Goal: Task Accomplishment & Management: Use online tool/utility

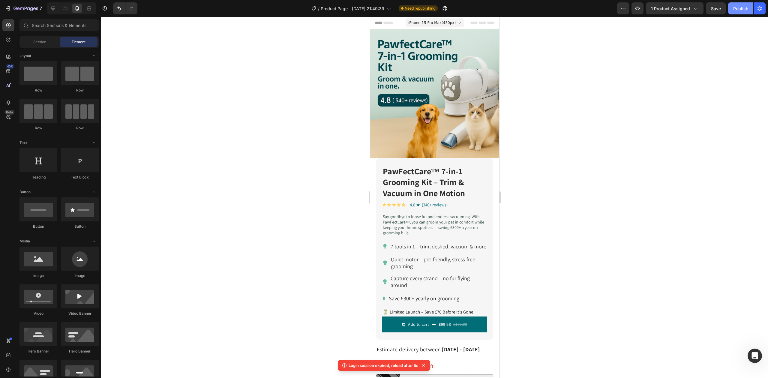
click at [737, 4] on button "Publish" at bounding box center [740, 8] width 25 height 12
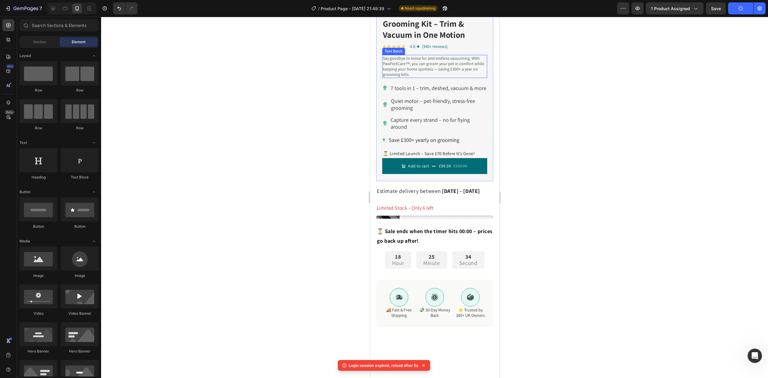
scroll to position [160, 0]
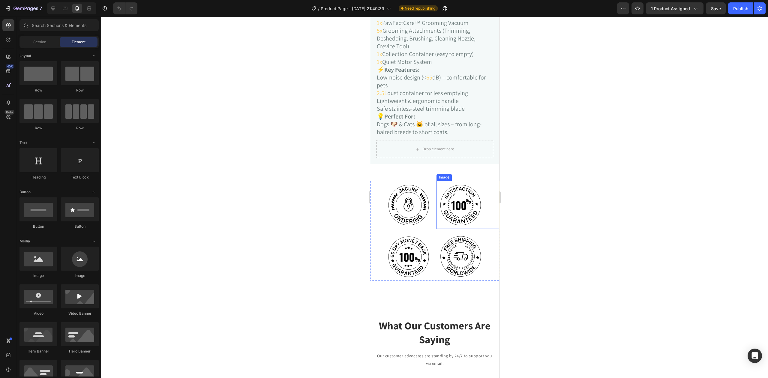
scroll to position [920, 0]
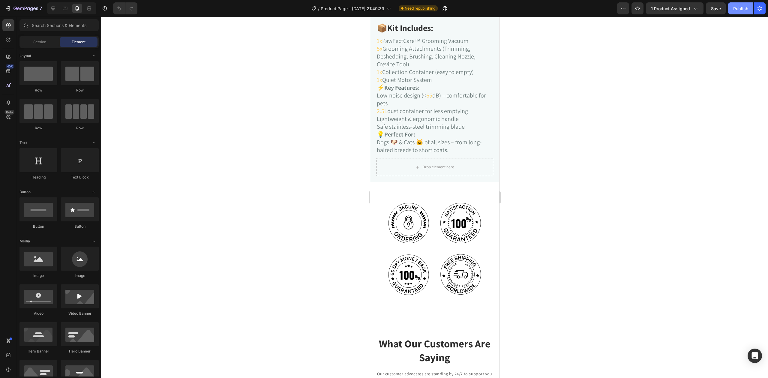
click at [737, 6] on div "Publish" at bounding box center [740, 8] width 15 height 6
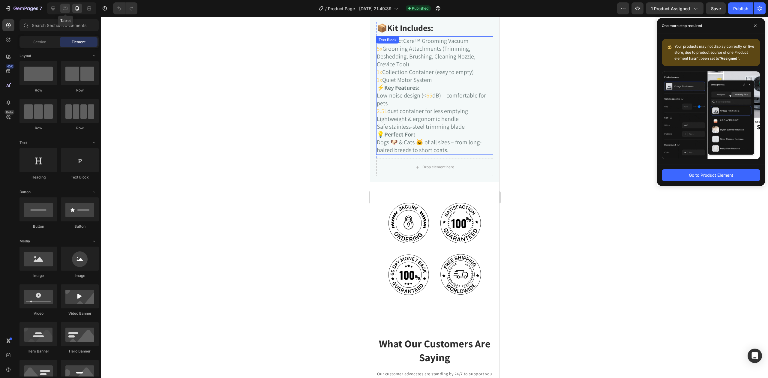
click at [65, 6] on icon at bounding box center [65, 8] width 6 height 6
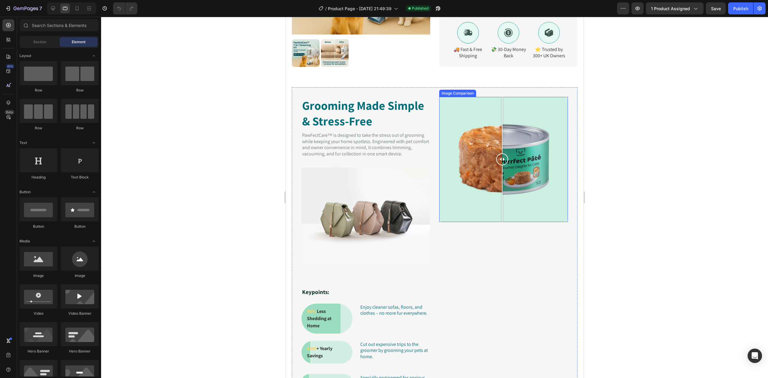
scroll to position [324, 0]
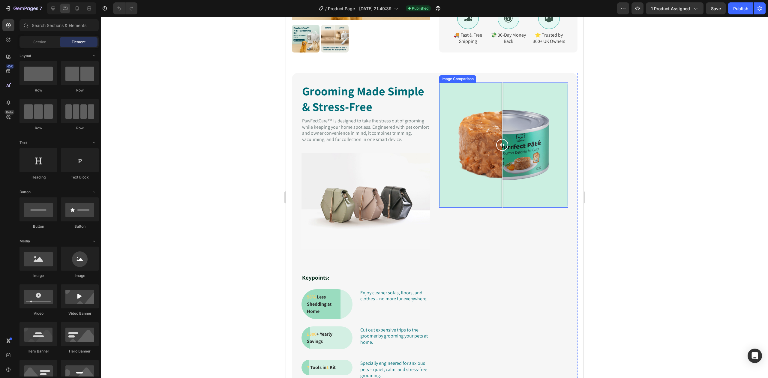
click at [490, 149] on div at bounding box center [503, 145] width 129 height 125
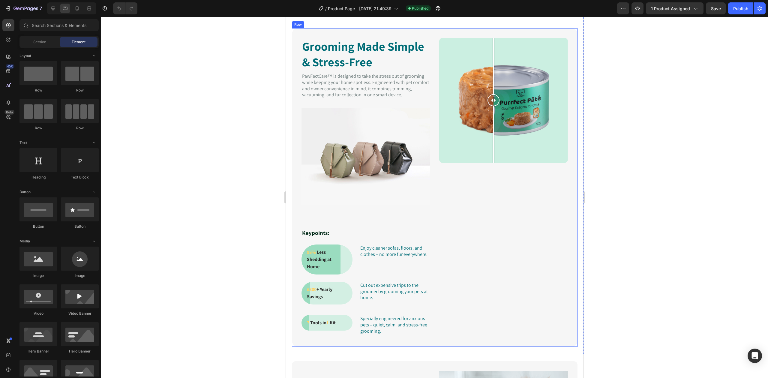
scroll to position [364, 0]
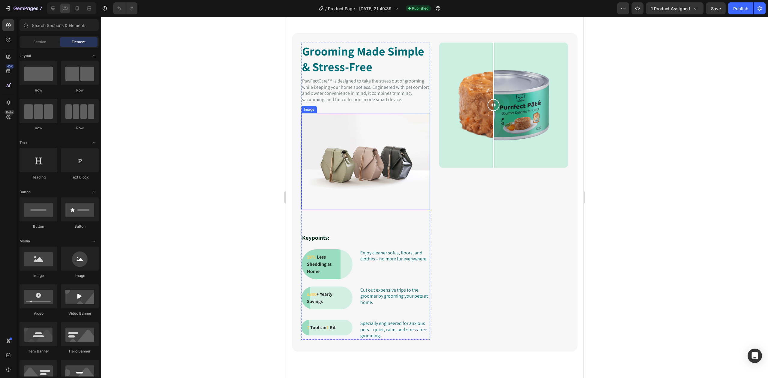
click at [392, 188] on img at bounding box center [365, 161] width 128 height 96
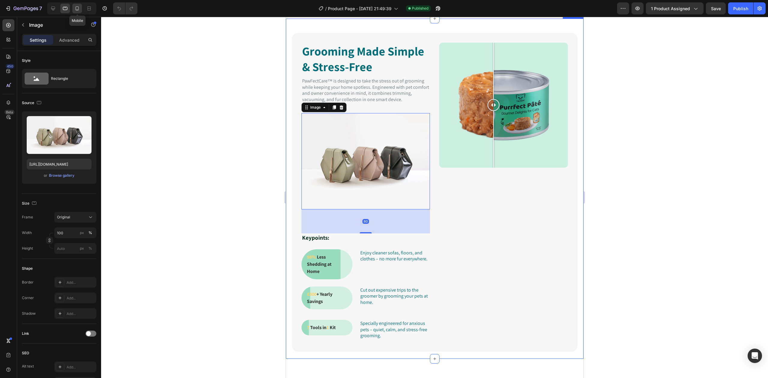
click at [76, 10] on icon at bounding box center [77, 8] width 3 height 4
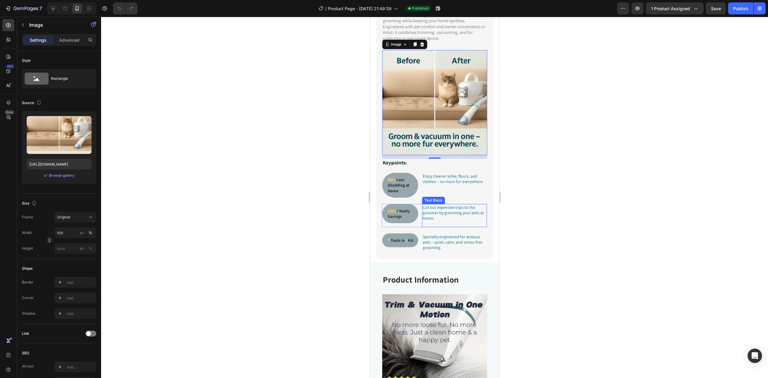
scroll to position [548, 0]
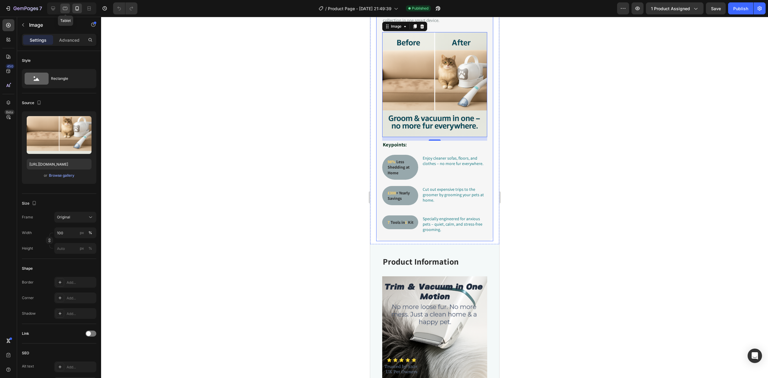
click at [67, 8] on icon at bounding box center [65, 8] width 6 height 6
type input "[URL][DOMAIN_NAME]"
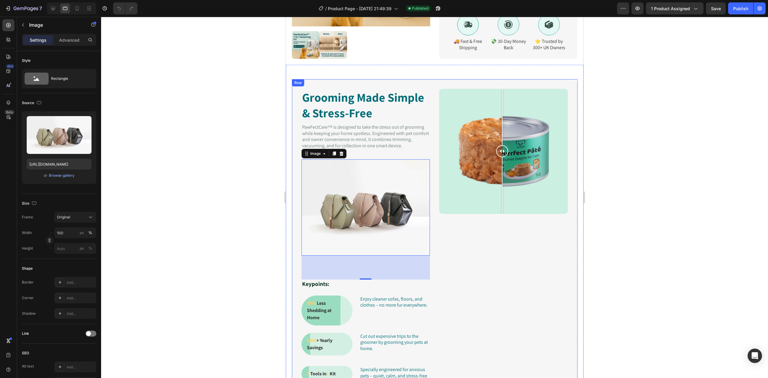
scroll to position [317, 0]
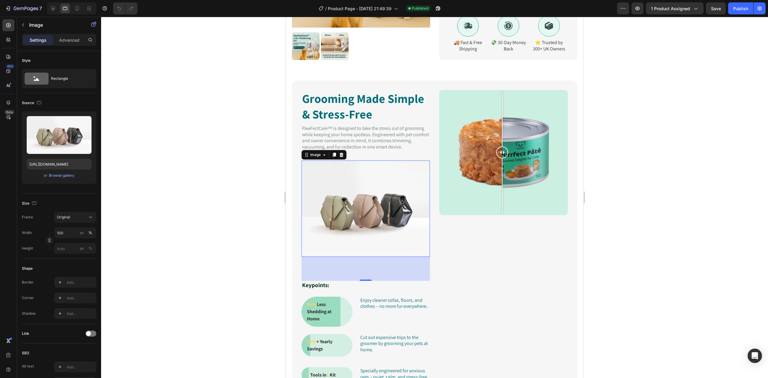
click at [354, 224] on img at bounding box center [365, 209] width 128 height 96
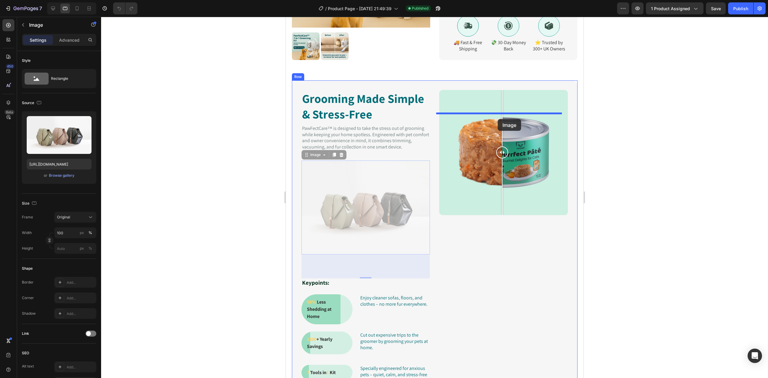
drag, startPoint x: 372, startPoint y: 229, endPoint x: 498, endPoint y: 118, distance: 167.9
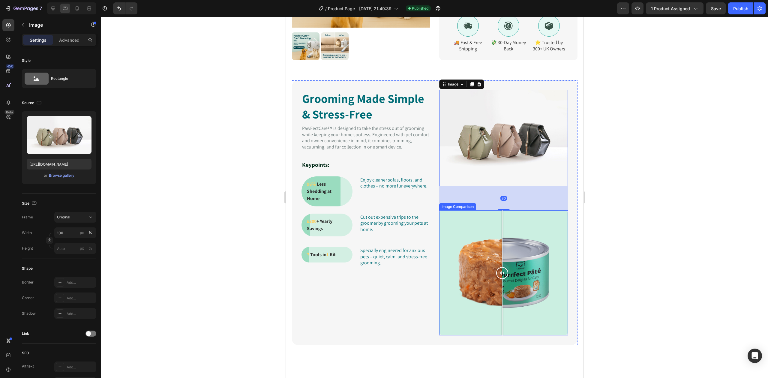
click at [490, 258] on div at bounding box center [503, 272] width 129 height 125
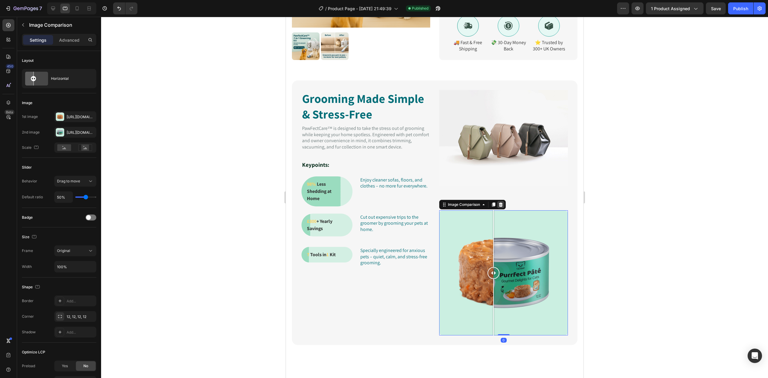
click at [498, 207] on icon at bounding box center [500, 204] width 5 height 5
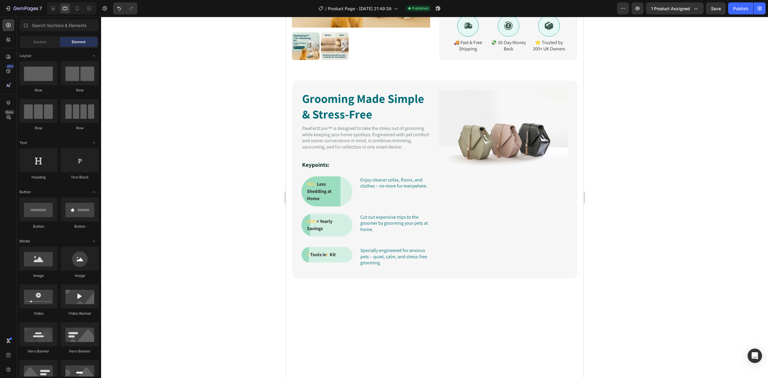
click at [488, 183] on img at bounding box center [503, 138] width 129 height 97
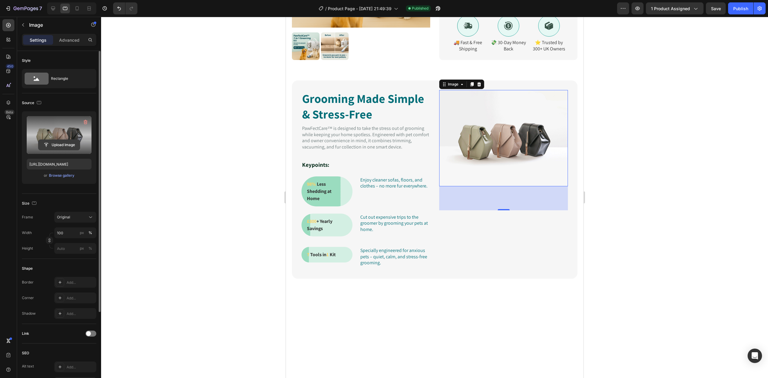
click at [68, 148] on input "file" at bounding box center [58, 145] width 41 height 10
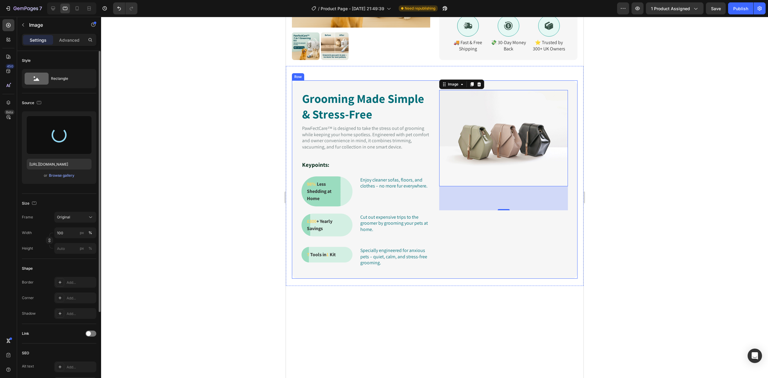
type input "[URL][DOMAIN_NAME]"
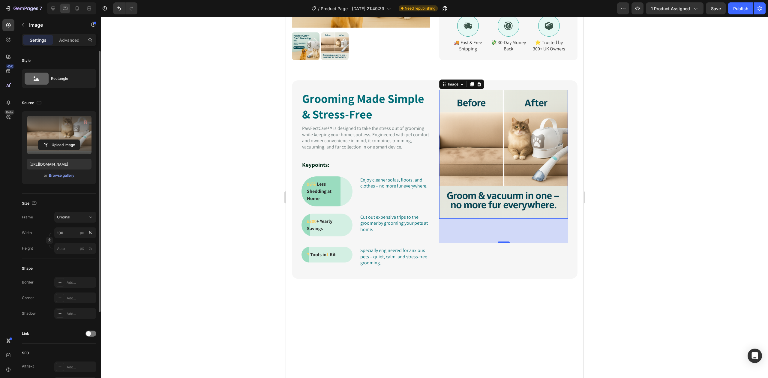
drag, startPoint x: 659, startPoint y: 201, endPoint x: 647, endPoint y: 206, distance: 13.1
click at [658, 202] on div at bounding box center [434, 197] width 667 height 361
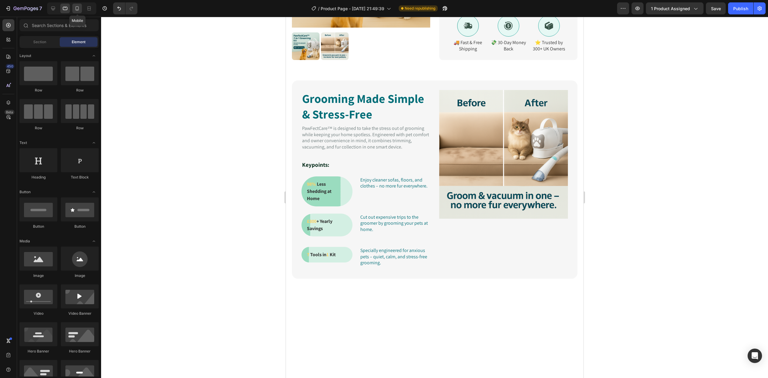
click at [77, 8] on icon at bounding box center [77, 8] width 6 height 6
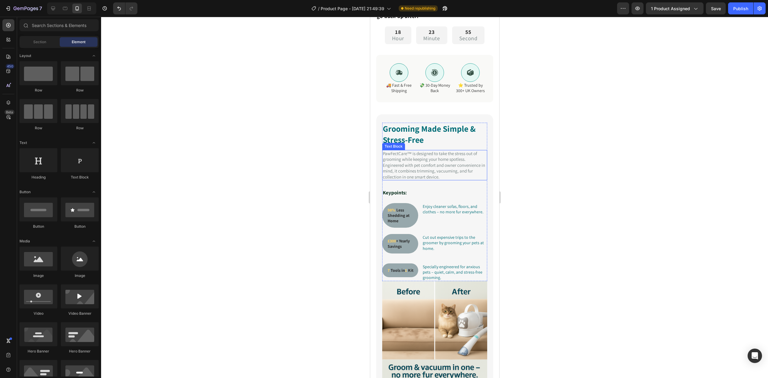
scroll to position [454, 0]
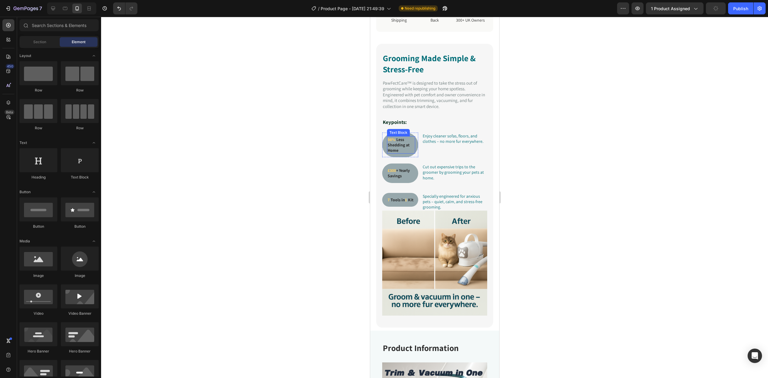
click at [415, 154] on div "98% Less Shedding at Home" at bounding box center [401, 145] width 28 height 18
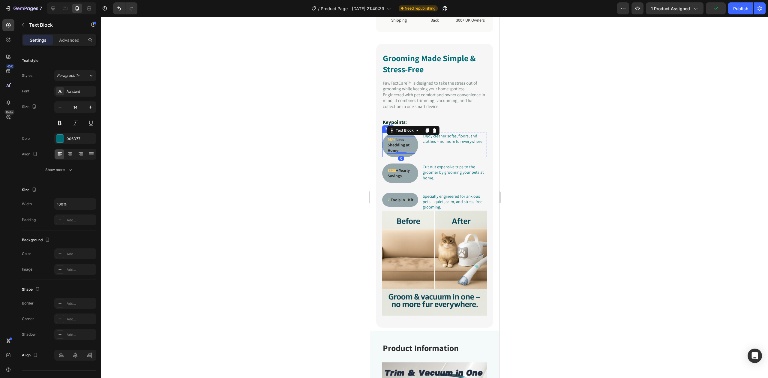
click at [417, 154] on div "98% Less Shedding at Home Text Block 0 Row" at bounding box center [400, 145] width 36 height 25
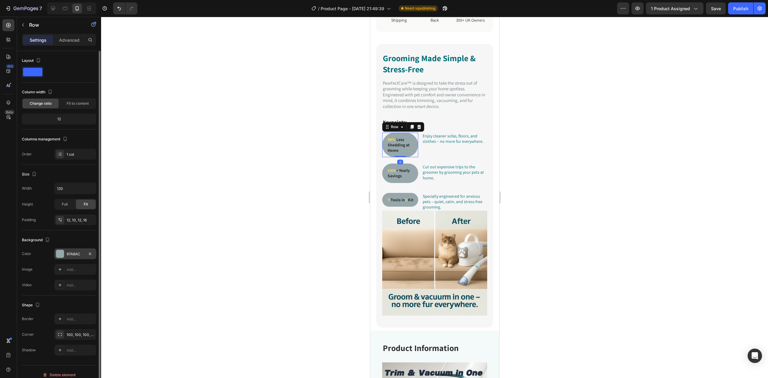
click at [69, 253] on div "97A8AC" at bounding box center [75, 253] width 17 height 5
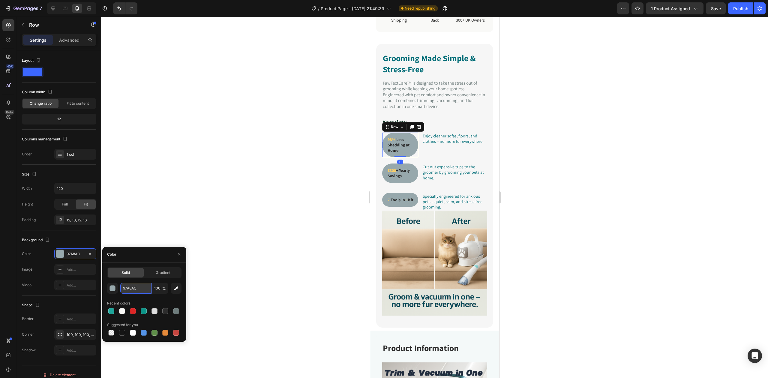
click at [137, 288] on input "97A8AC" at bounding box center [135, 288] width 31 height 11
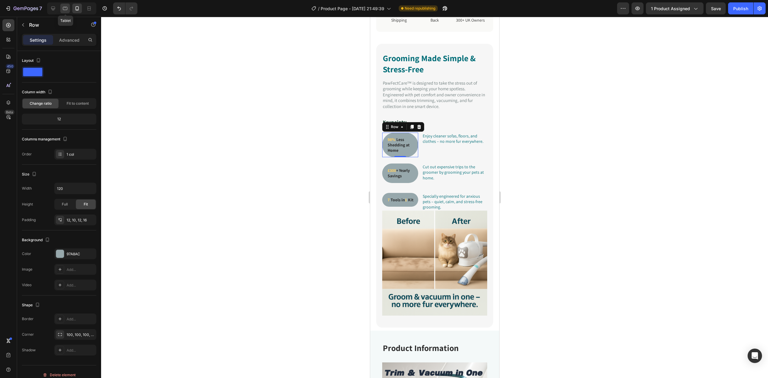
click at [67, 4] on div at bounding box center [65, 9] width 10 height 10
type input "170"
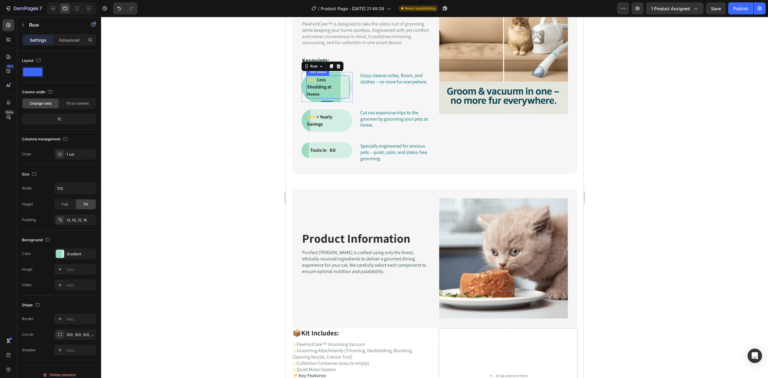
scroll to position [453, 0]
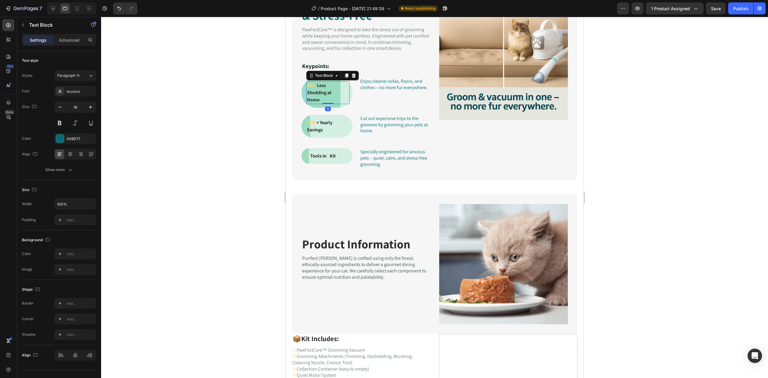
click at [348, 94] on p "Shedding at" at bounding box center [328, 92] width 42 height 7
click at [74, 138] on div "006D77" at bounding box center [75, 138] width 17 height 5
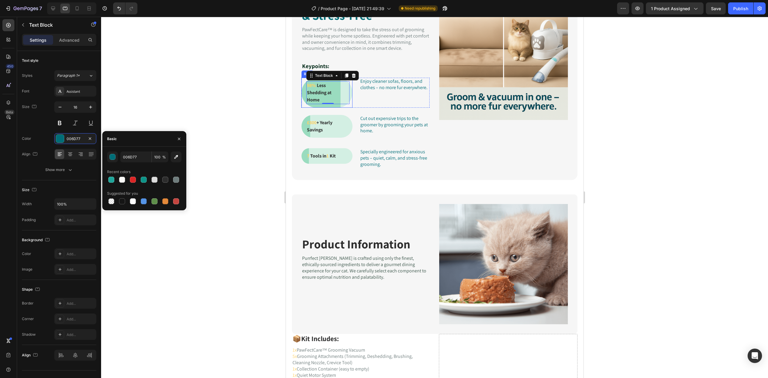
click at [335, 106] on div "98% Less Shedding at Home Text Block 0 Row" at bounding box center [326, 93] width 51 height 30
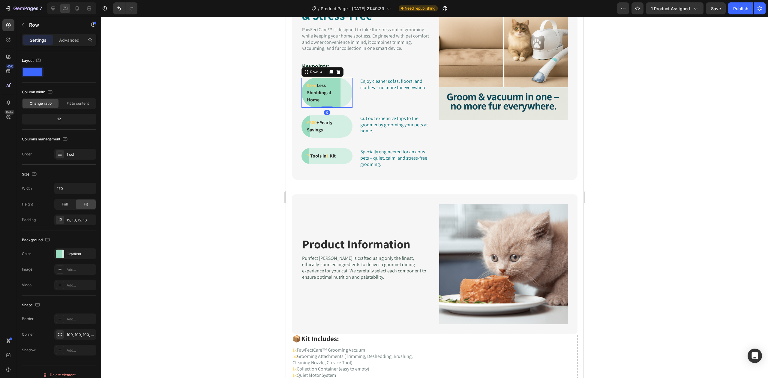
click at [334, 105] on div "98% Less Shedding at Home Text Block Row 0" at bounding box center [326, 93] width 51 height 30
click at [336, 104] on div "98% Less Shedding at Home" at bounding box center [327, 92] width 43 height 23
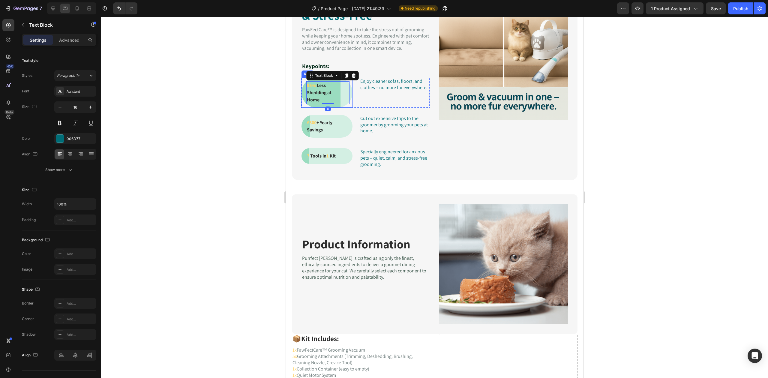
click at [330, 105] on div "98% Less Shedding at Home Text Block 0 Row" at bounding box center [326, 93] width 51 height 30
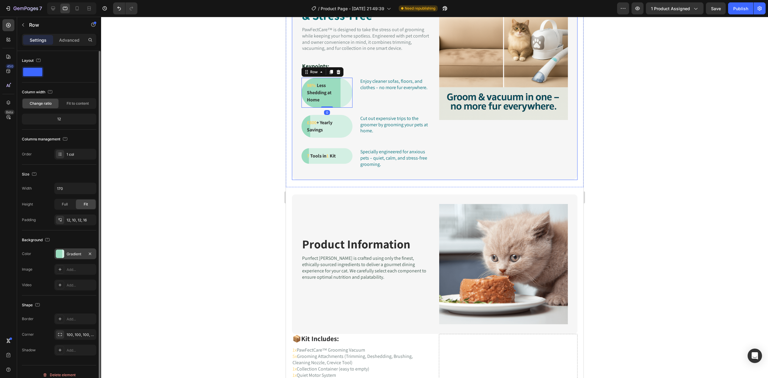
click at [73, 256] on div "Gradient" at bounding box center [75, 253] width 17 height 5
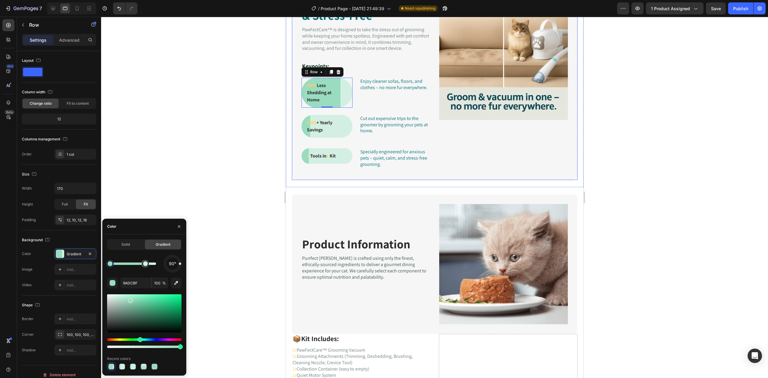
click at [132, 240] on div "Solid" at bounding box center [126, 245] width 36 height 10
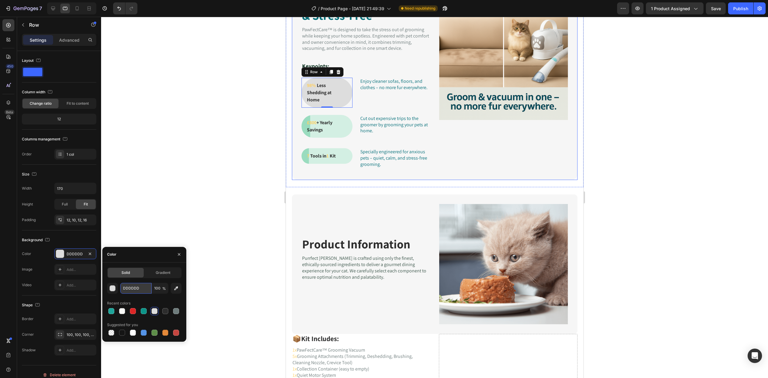
click at [134, 287] on input "DDDDDD" at bounding box center [135, 288] width 31 height 11
paste input "97A8AC"
type input "97A8AC"
click at [145, 297] on div "97A8AC 100 % Recent colors Suggested for you" at bounding box center [144, 310] width 74 height 54
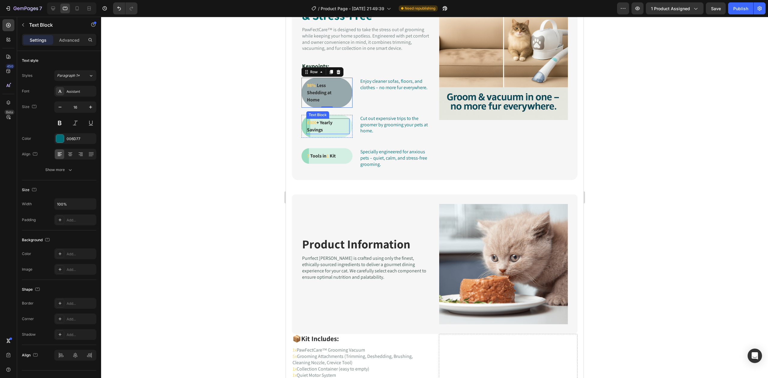
click at [307, 132] on span "+ Yearly Savings" at bounding box center [320, 126] width 26 height 14
click at [302, 131] on div "£300 + Yearly Savings Text Block 0 Row" at bounding box center [326, 126] width 51 height 23
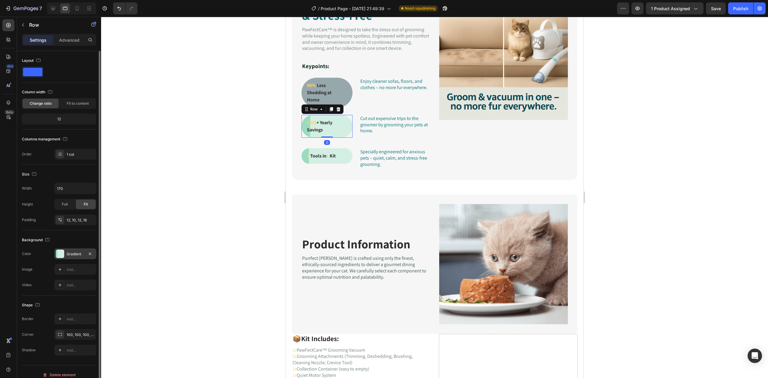
click at [71, 253] on div "Gradient" at bounding box center [75, 253] width 17 height 5
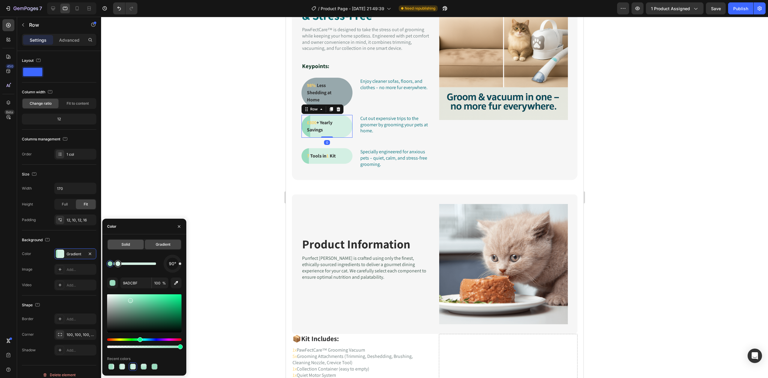
click at [122, 244] on span "Solid" at bounding box center [126, 244] width 8 height 5
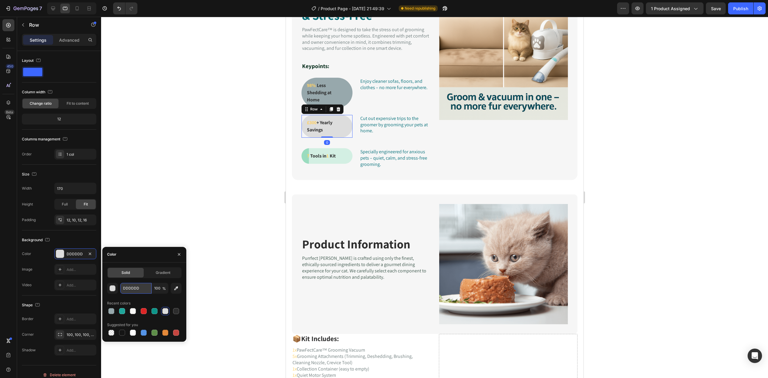
click at [131, 287] on input "DDDDDD" at bounding box center [135, 288] width 31 height 11
paste input "97A8AC"
type input "97A8AC"
click at [302, 157] on div "7 Tools in 1 Kit Text Block Row" at bounding box center [326, 156] width 51 height 16
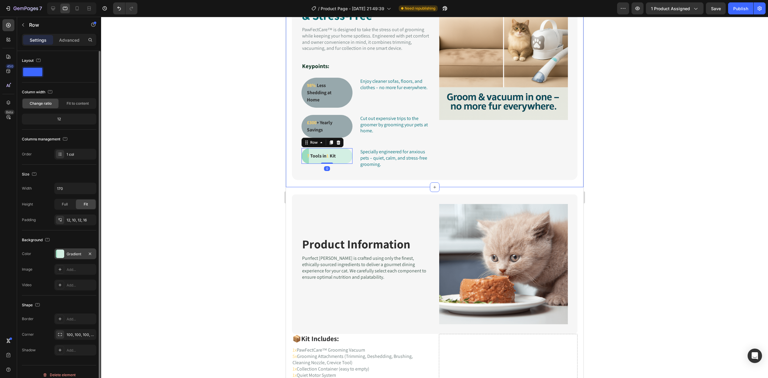
click at [79, 252] on div "Gradient" at bounding box center [75, 253] width 17 height 5
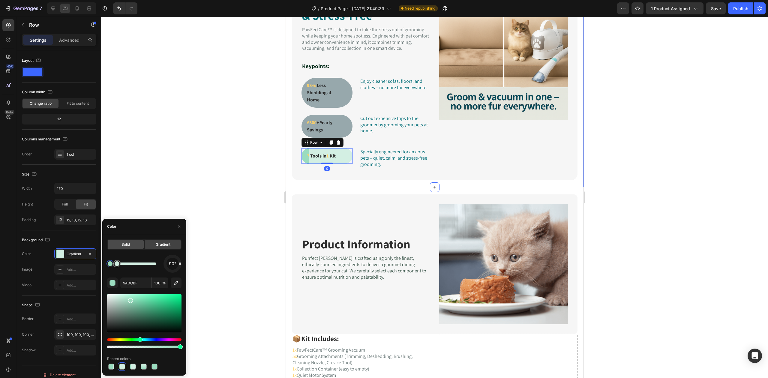
click at [125, 245] on span "Solid" at bounding box center [126, 244] width 8 height 5
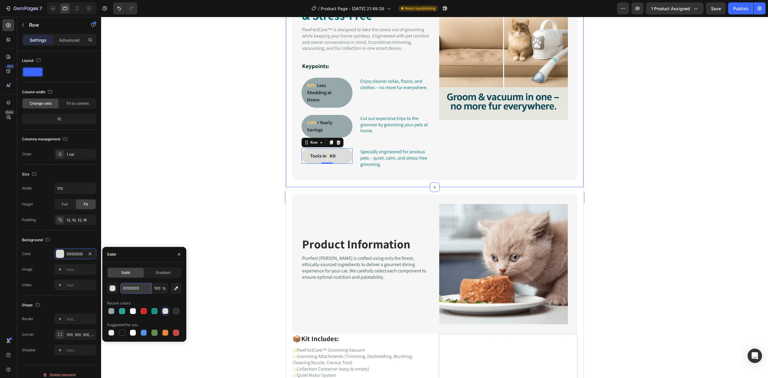
click at [143, 291] on input "DDDDDD" at bounding box center [135, 288] width 31 height 11
paste input "97A8AC"
type input "97A8AC"
click at [236, 178] on div at bounding box center [434, 197] width 667 height 361
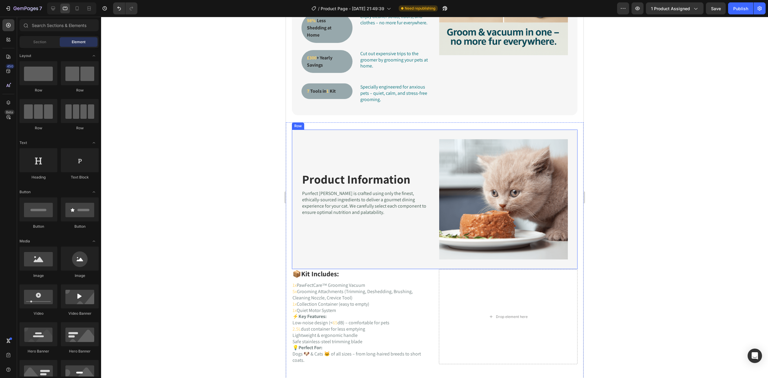
scroll to position [573, 0]
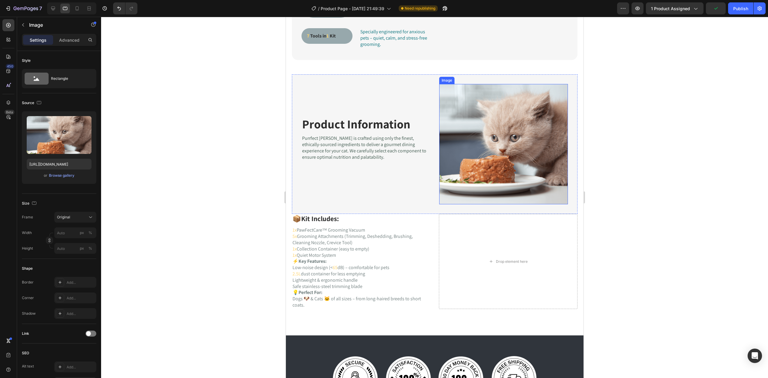
click at [488, 151] on img at bounding box center [503, 144] width 129 height 120
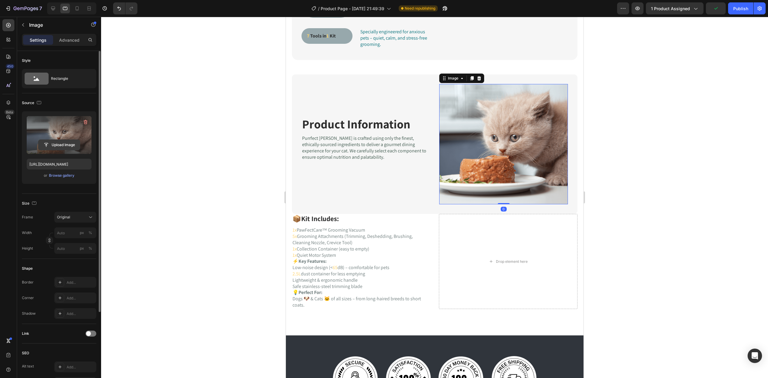
click at [62, 144] on input "file" at bounding box center [58, 145] width 41 height 10
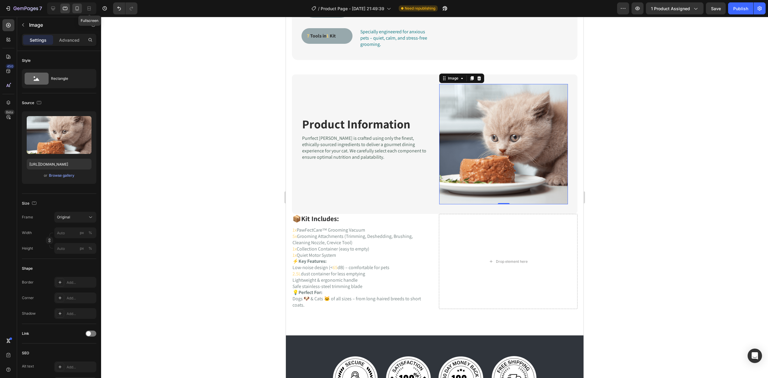
click at [76, 8] on icon at bounding box center [77, 8] width 6 height 6
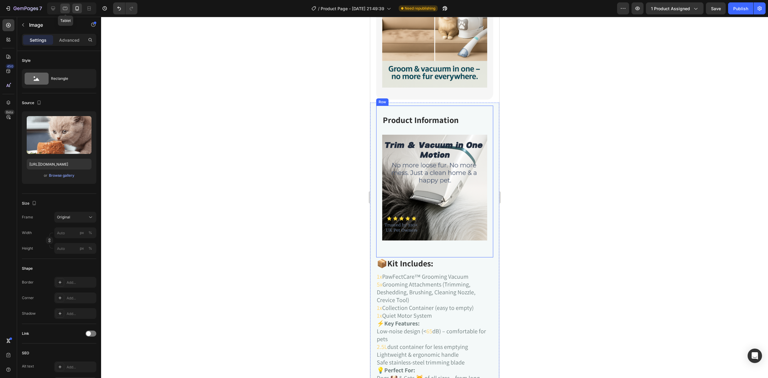
click at [65, 8] on icon at bounding box center [65, 8] width 6 height 6
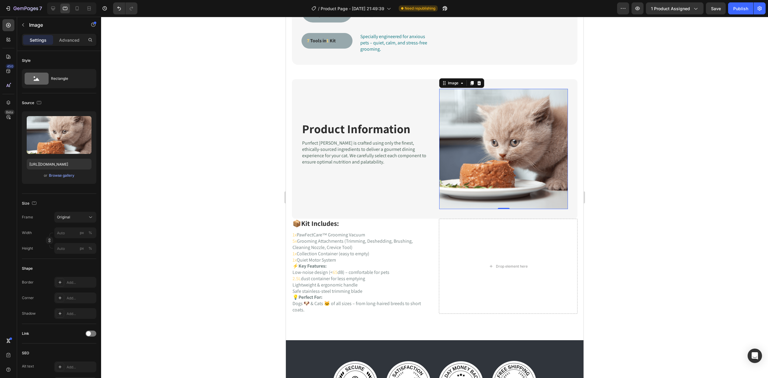
click at [473, 172] on img at bounding box center [503, 149] width 129 height 120
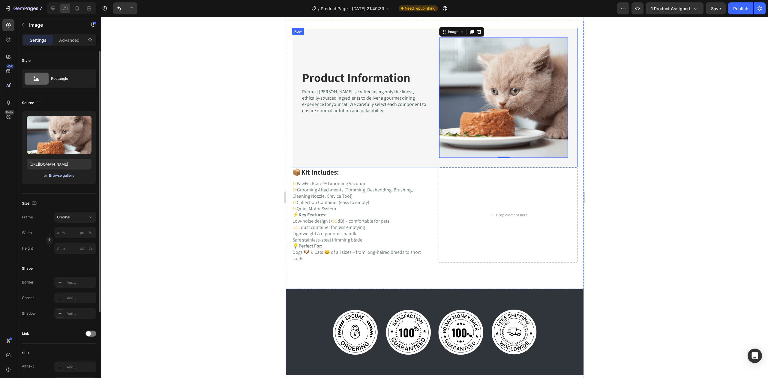
click at [61, 174] on div "Browse gallery" at bounding box center [62, 175] width 26 height 5
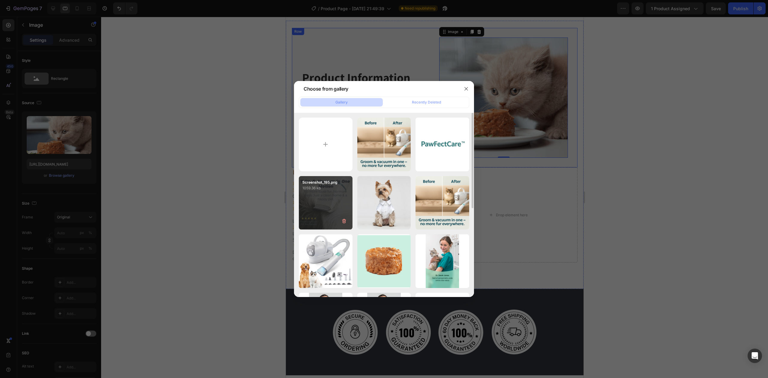
click at [313, 194] on div "Screenshot_195.png 1059.36 kb" at bounding box center [326, 203] width 54 height 54
type input "[URL][DOMAIN_NAME]"
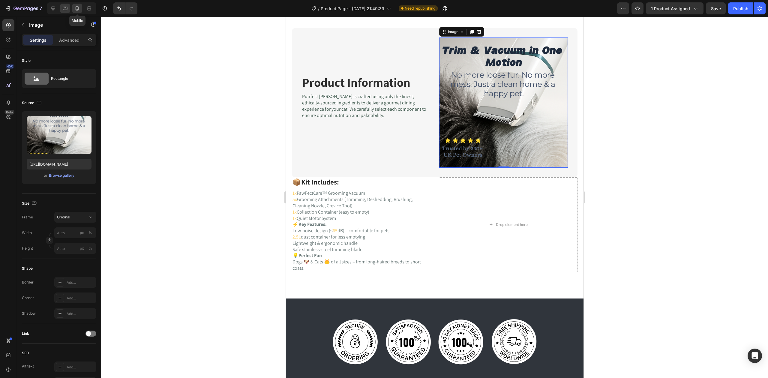
click at [77, 6] on icon at bounding box center [77, 8] width 6 height 6
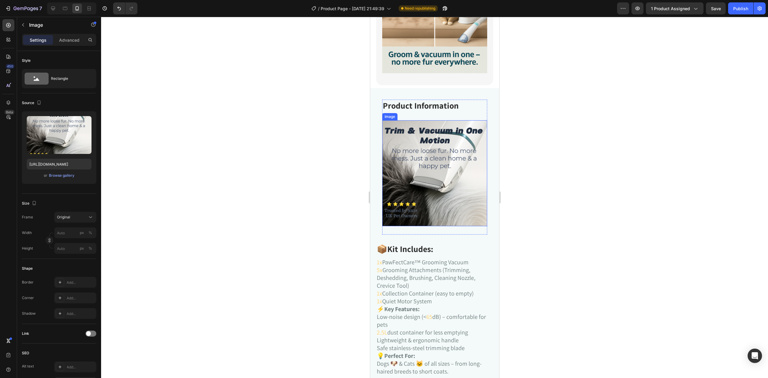
scroll to position [718, 0]
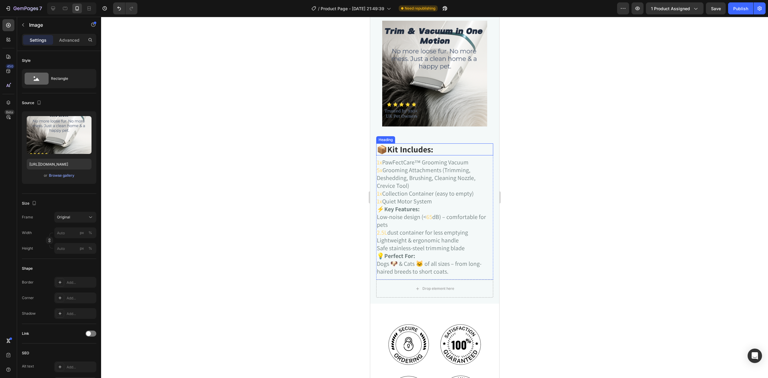
click at [383, 143] on h3 "📦 Kit Includes:" at bounding box center [434, 149] width 117 height 12
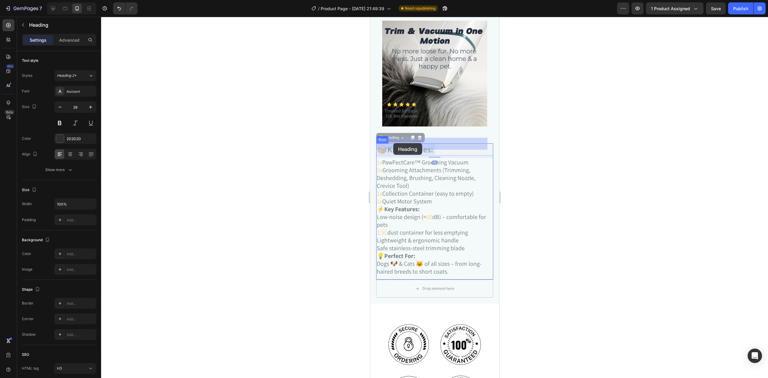
drag, startPoint x: 383, startPoint y: 143, endPoint x: 392, endPoint y: 143, distance: 9.9
click at [380, 144] on p "📦 Kit Includes:" at bounding box center [435, 149] width 116 height 11
copy p "📦 Kit Includes:"
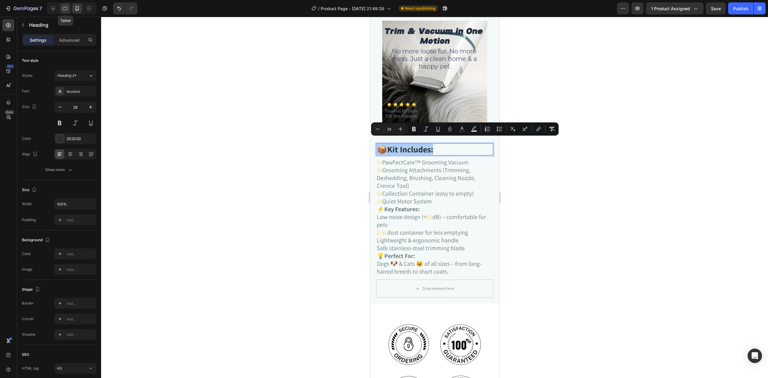
click at [64, 7] on icon at bounding box center [65, 8] width 6 height 6
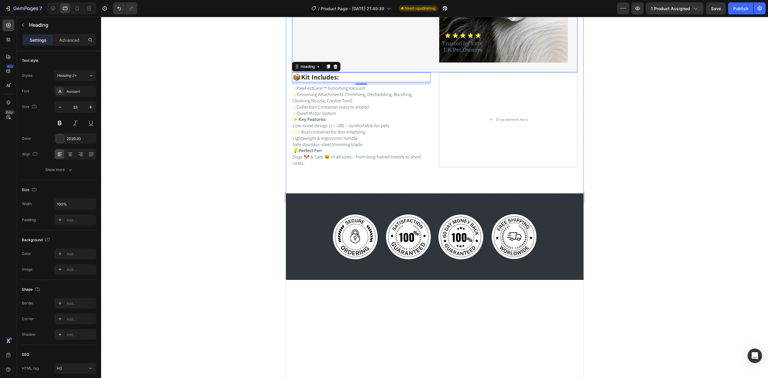
scroll to position [595, 0]
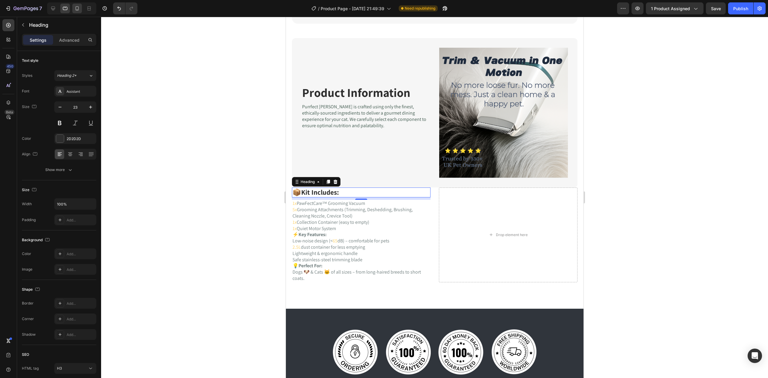
click at [74, 5] on div at bounding box center [77, 9] width 10 height 10
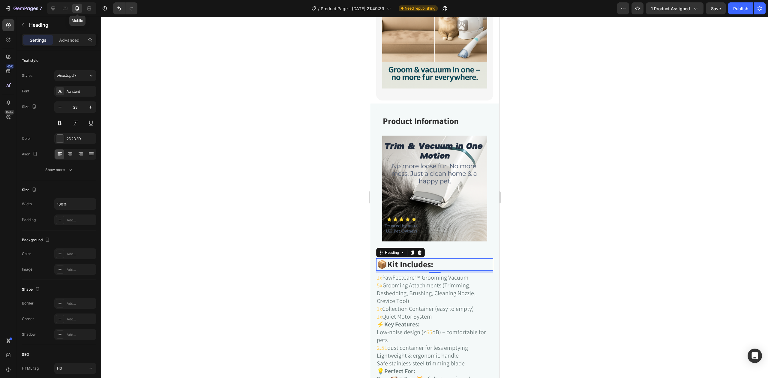
type input "28"
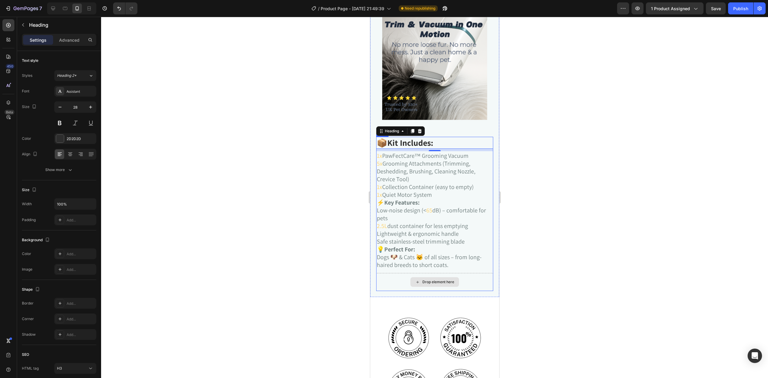
scroll to position [684, 0]
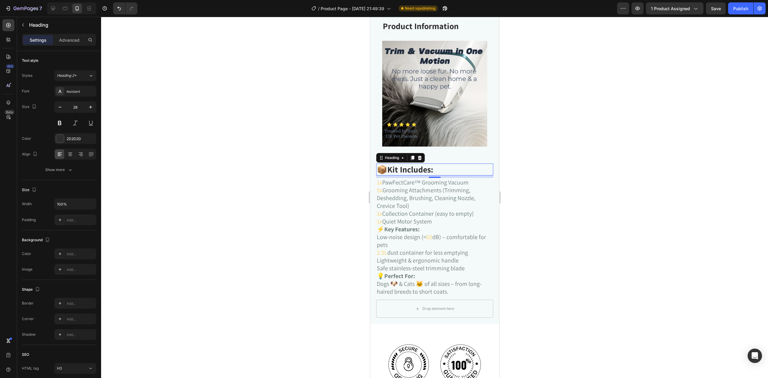
click at [572, 151] on div at bounding box center [434, 197] width 667 height 361
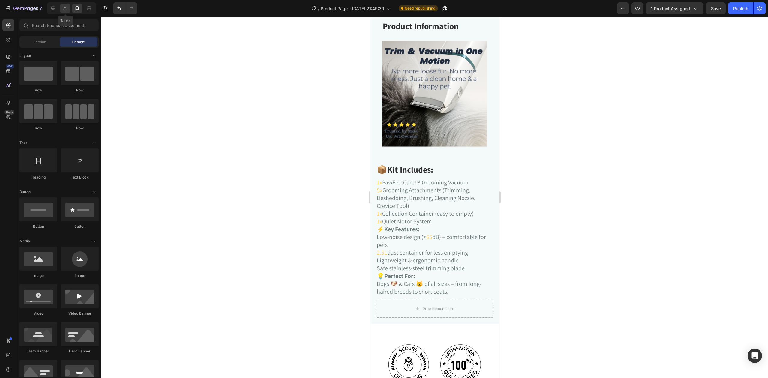
click at [64, 5] on icon at bounding box center [65, 8] width 6 height 6
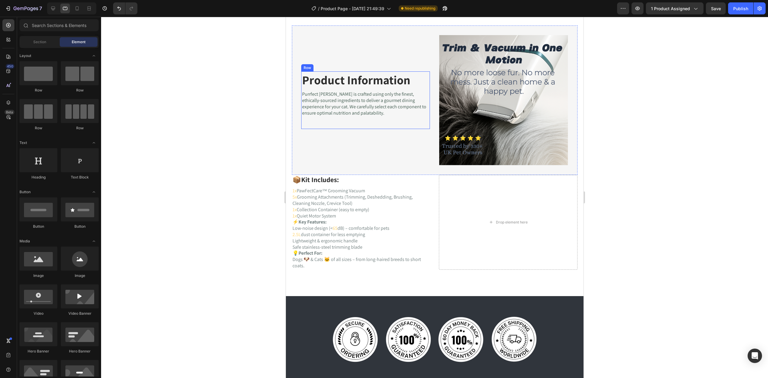
scroll to position [604, 0]
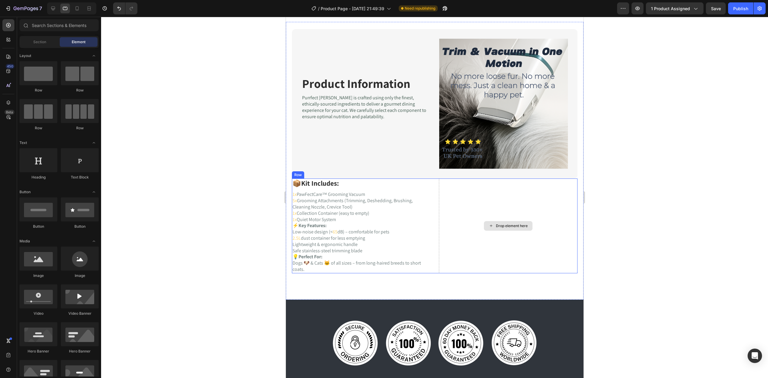
click at [483, 206] on div "Drop element here" at bounding box center [508, 226] width 139 height 95
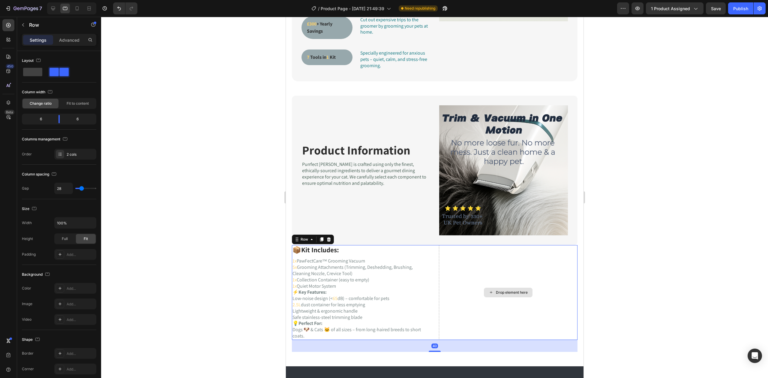
scroll to position [524, 0]
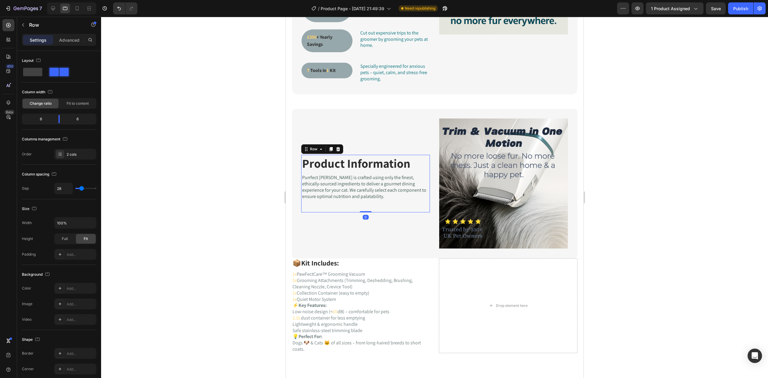
click at [393, 210] on div "Product Information Heading Image Purrfect [PERSON_NAME] is crafted using only …" at bounding box center [365, 183] width 128 height 57
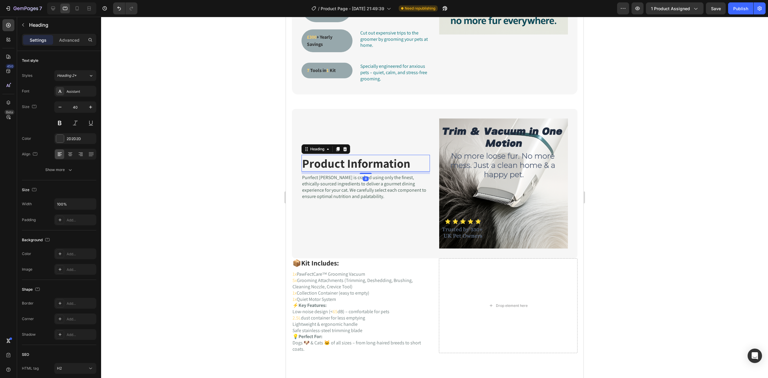
click at [350, 163] on h2 "Product Information" at bounding box center [365, 163] width 128 height 17
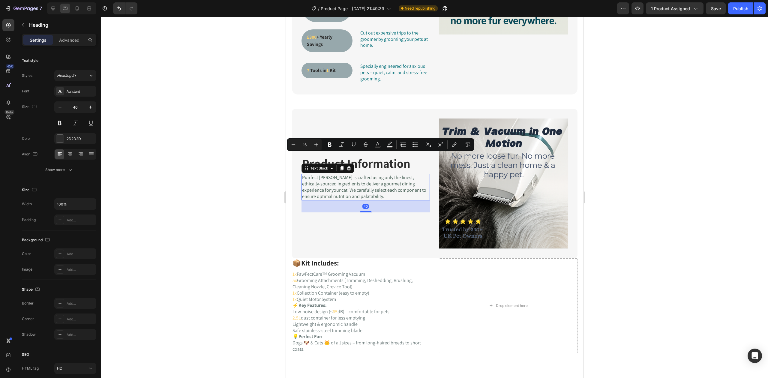
click at [376, 191] on p "Purrfect [PERSON_NAME] is crafted using only the finest, ethically-sourced ingr…" at bounding box center [365, 187] width 127 height 25
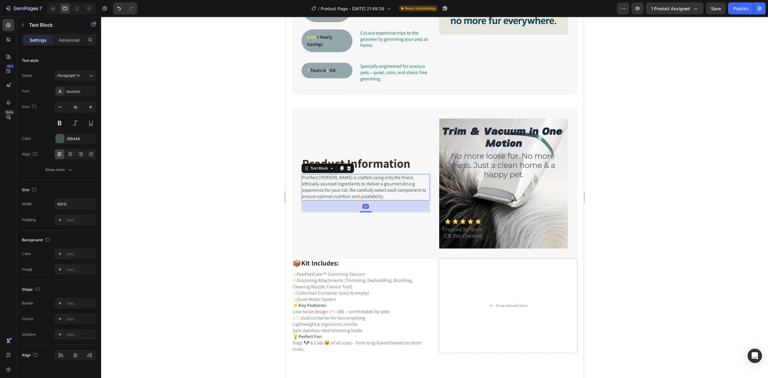
click at [365, 182] on p "Purrfect [PERSON_NAME] is crafted using only the finest, ethically-sourced ingr…" at bounding box center [365, 187] width 127 height 25
click at [364, 186] on p "Purrfect [PERSON_NAME] is crafted using only the finest, ethically-sourced ingr…" at bounding box center [365, 187] width 127 height 25
drag, startPoint x: 366, startPoint y: 207, endPoint x: 362, endPoint y: 193, distance: 14.6
click at [366, 206] on div "Product Information Heading Image Purrfect [PERSON_NAME] is crafted using only …" at bounding box center [365, 183] width 128 height 57
click at [359, 184] on p "Purrfect [PERSON_NAME] is crafted using only the finest, ethically-sourced ingr…" at bounding box center [365, 187] width 127 height 25
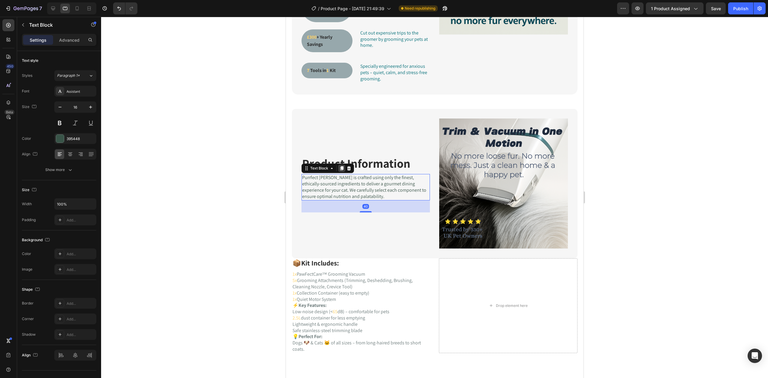
click at [344, 165] on div at bounding box center [341, 168] width 7 height 7
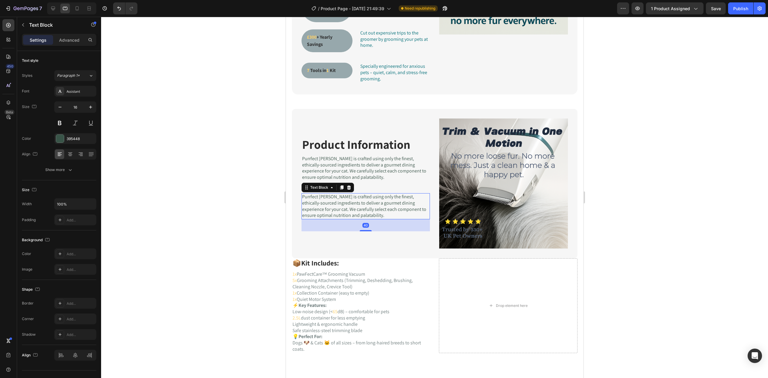
click at [350, 185] on icon at bounding box center [348, 187] width 5 height 5
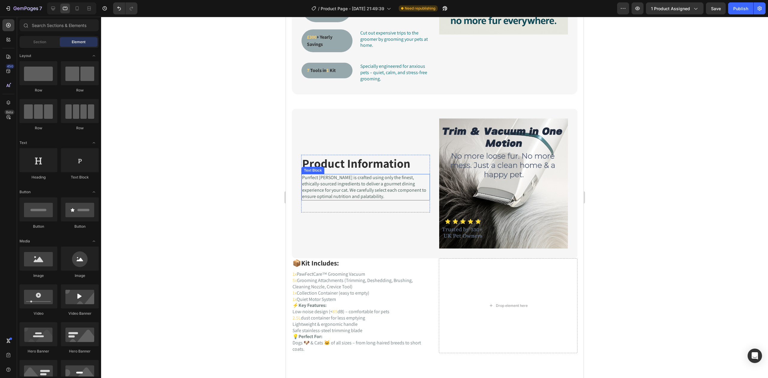
click at [351, 168] on p "Product Information" at bounding box center [365, 163] width 127 height 16
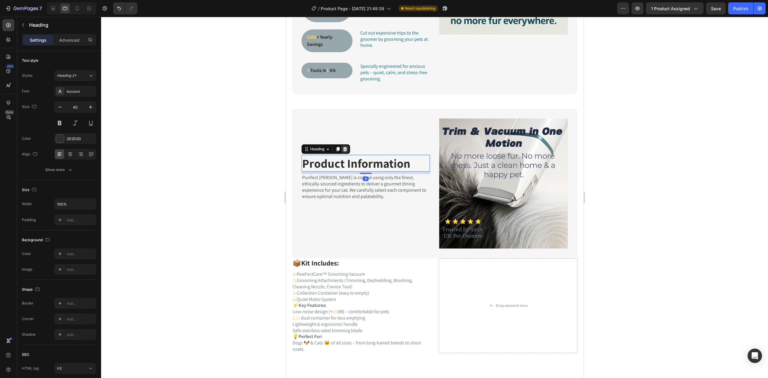
click at [345, 148] on icon at bounding box center [344, 149] width 5 height 5
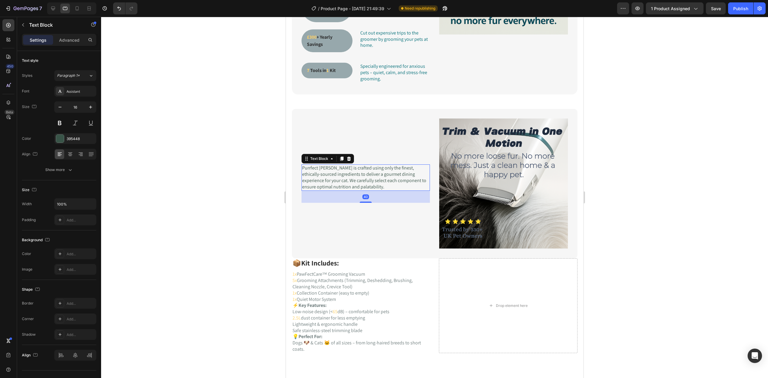
click at [346, 168] on p "Purrfect [PERSON_NAME] is crafted using only the finest, ethically-sourced ingr…" at bounding box center [365, 177] width 127 height 25
click at [350, 156] on icon at bounding box center [348, 158] width 5 height 5
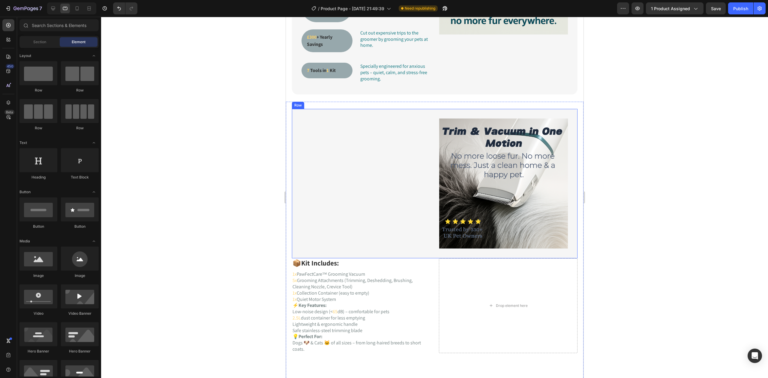
click at [371, 179] on div "Image Row" at bounding box center [365, 184] width 129 height 130
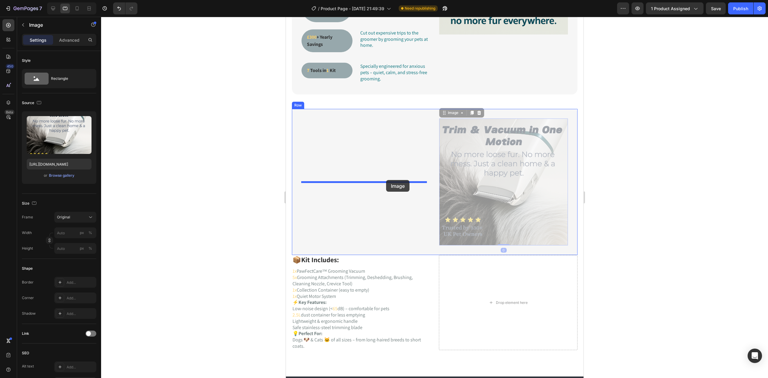
drag, startPoint x: 473, startPoint y: 167, endPoint x: 385, endPoint y: 180, distance: 89.5
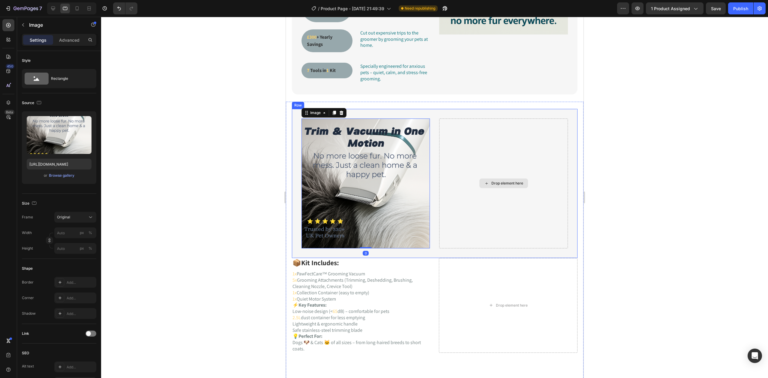
click at [491, 184] on div "Drop element here" at bounding box center [507, 183] width 32 height 5
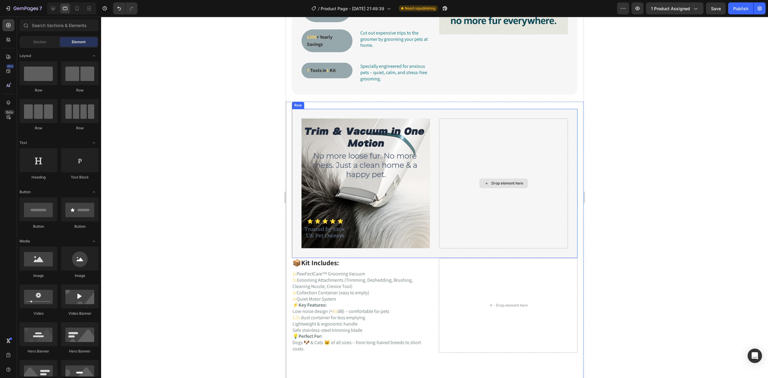
click at [464, 144] on div "Drop element here" at bounding box center [503, 184] width 129 height 130
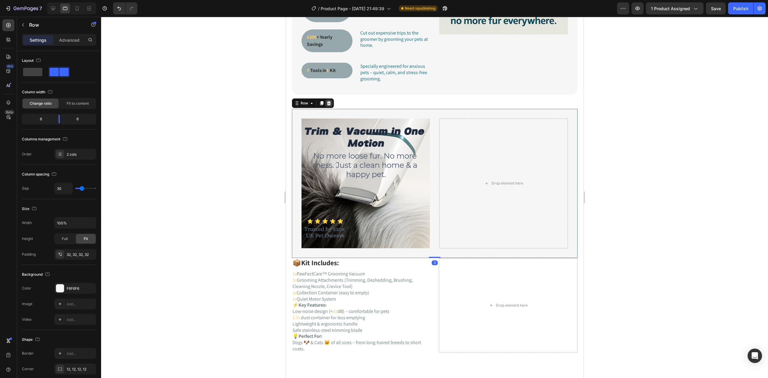
click at [331, 104] on div at bounding box center [328, 103] width 7 height 7
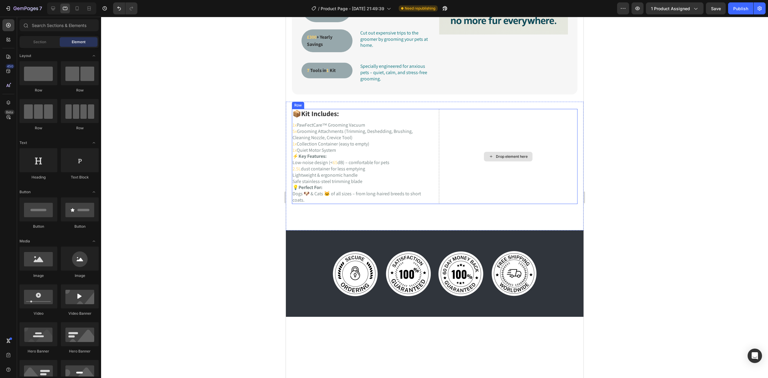
click at [484, 156] on div "Drop element here" at bounding box center [508, 157] width 49 height 10
drag, startPoint x: 326, startPoint y: 278, endPoint x: 482, endPoint y: 140, distance: 208.5
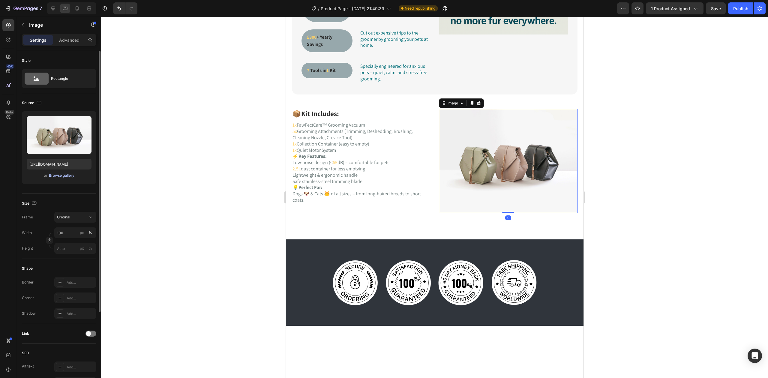
click at [56, 175] on div "Browse gallery" at bounding box center [62, 175] width 26 height 5
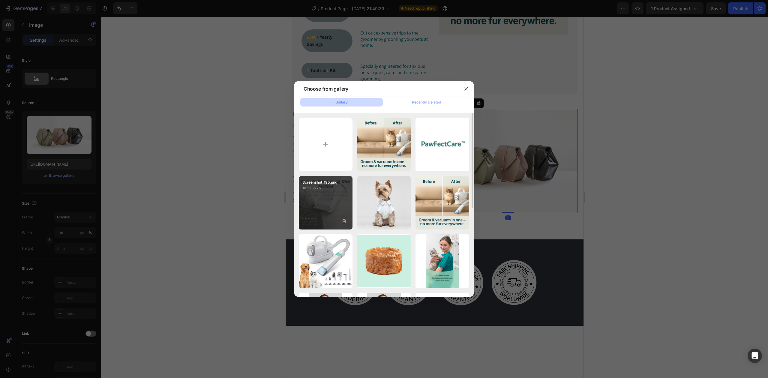
click at [317, 193] on div "Screenshot_195.png 1059.36 kb" at bounding box center [326, 203] width 54 height 54
type input "[URL][DOMAIN_NAME]"
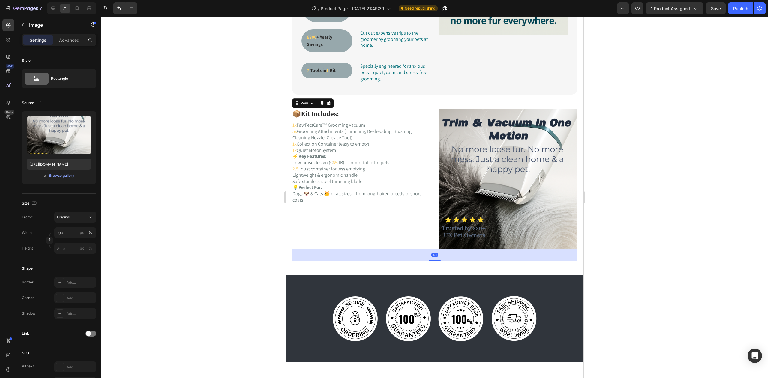
click at [361, 217] on div "📦 Kit Includes: Heading 1x PawFectCare™ Grooming Vacuum 5x Grooming Attachments…" at bounding box center [361, 179] width 139 height 140
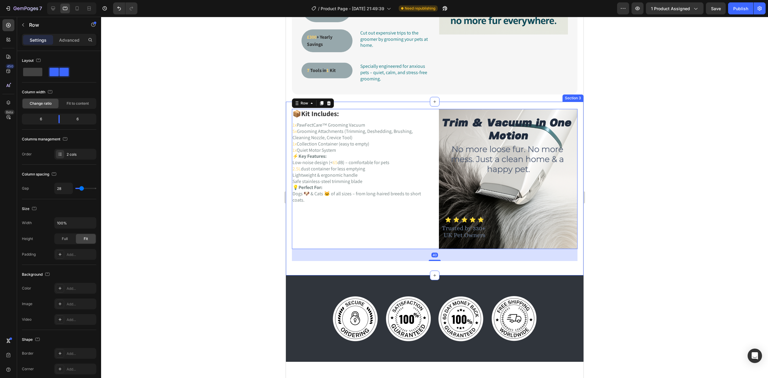
click at [209, 208] on div at bounding box center [434, 197] width 667 height 361
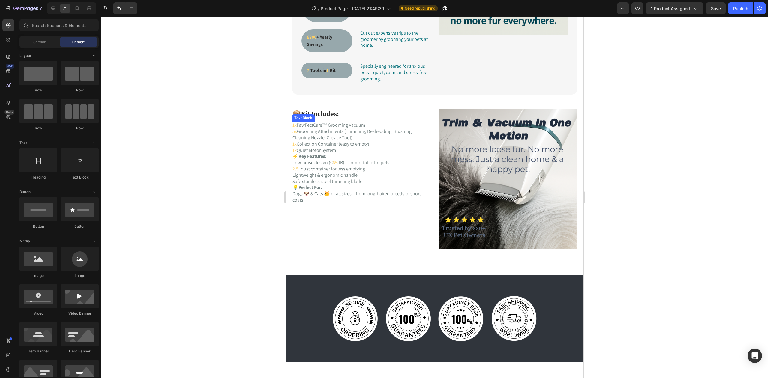
click at [322, 196] on p "💡 Perfect For: Dogs 🐶 & Cats 🐱 of all sizes – from long-haired breeds to short …" at bounding box center [360, 194] width 137 height 19
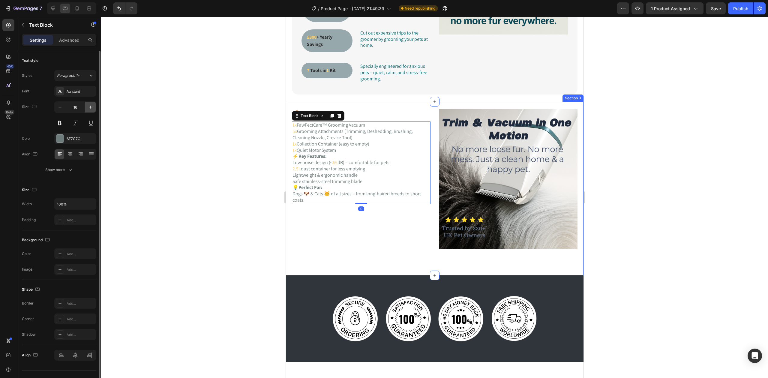
click at [89, 108] on icon "button" at bounding box center [91, 107] width 6 height 6
click at [89, 107] on icon "button" at bounding box center [91, 107] width 6 height 6
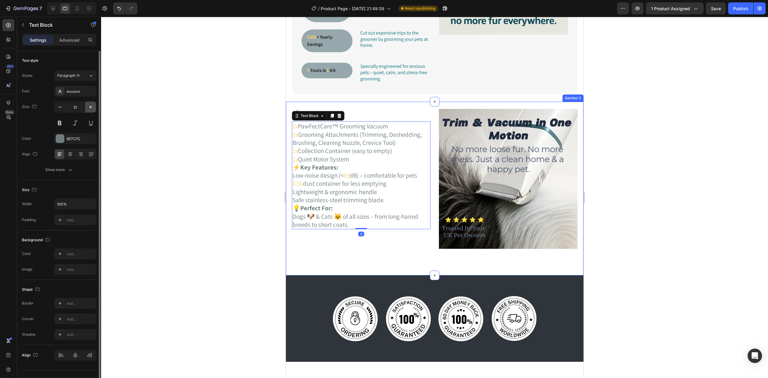
click at [89, 107] on icon "button" at bounding box center [91, 107] width 6 height 6
type input "22"
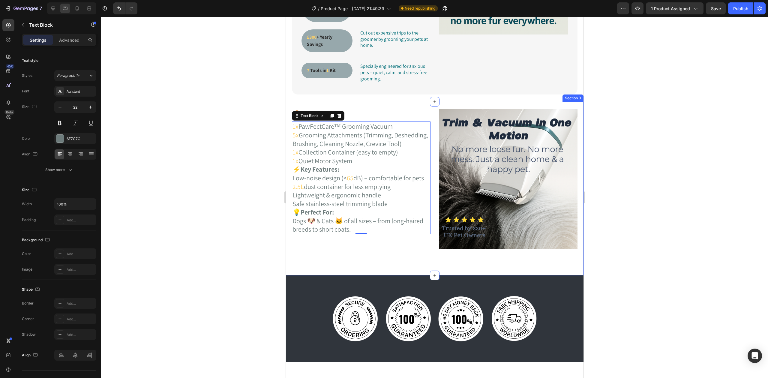
click at [184, 143] on div at bounding box center [434, 197] width 667 height 361
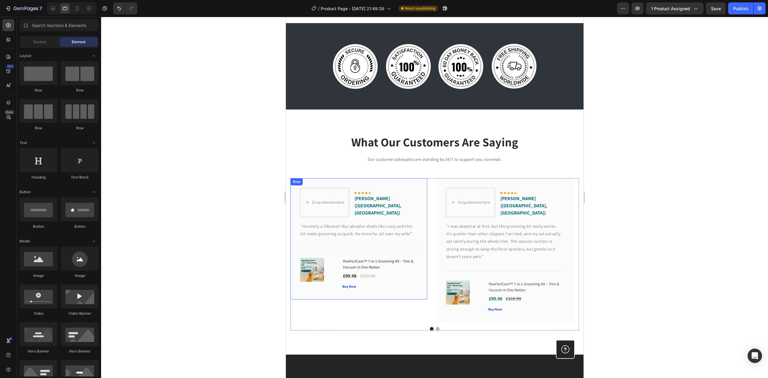
scroll to position [804, 0]
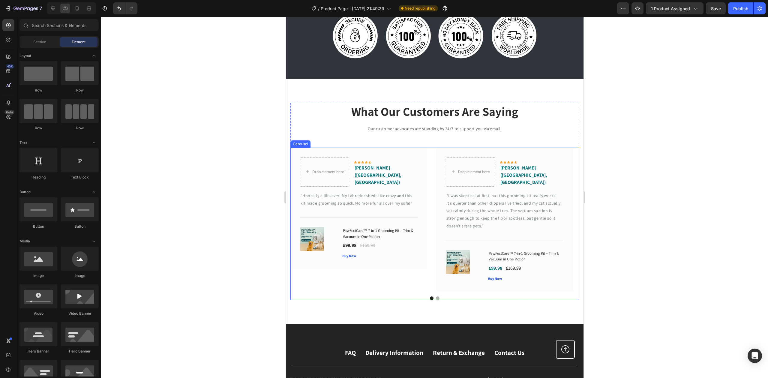
click at [435, 287] on div "Drop element here Icon Icon Icon Icon Icon Row [PERSON_NAME] ([GEOGRAPHIC_DATA]…" at bounding box center [434, 224] width 289 height 152
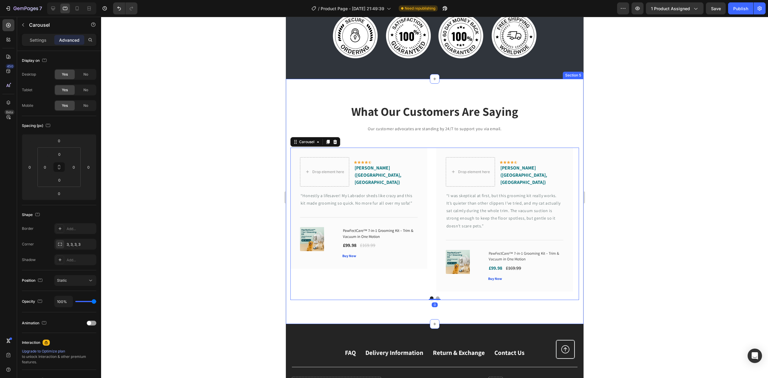
click at [447, 299] on div "What Our Customers Are Saying Heading Our customer advocates are standing by 24…" at bounding box center [435, 201] width 298 height 245
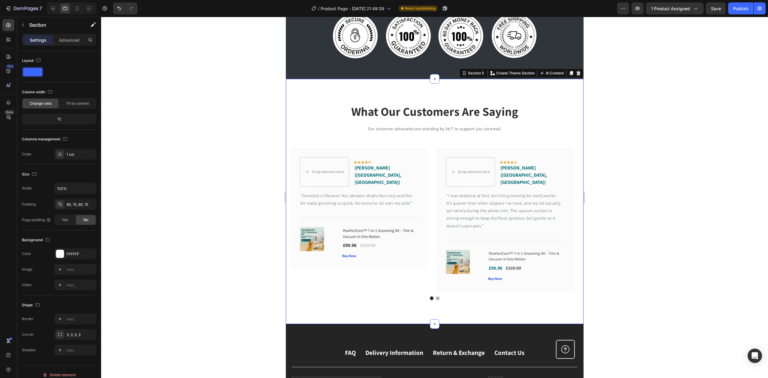
click at [434, 288] on div "Drop element here Icon Icon Icon Icon Icon Row [PERSON_NAME] ([GEOGRAPHIC_DATA]…" at bounding box center [434, 224] width 289 height 152
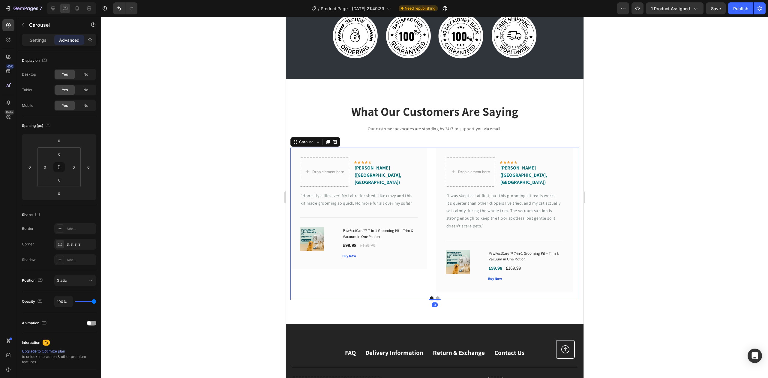
click at [436, 296] on button "Dot" at bounding box center [438, 298] width 4 height 4
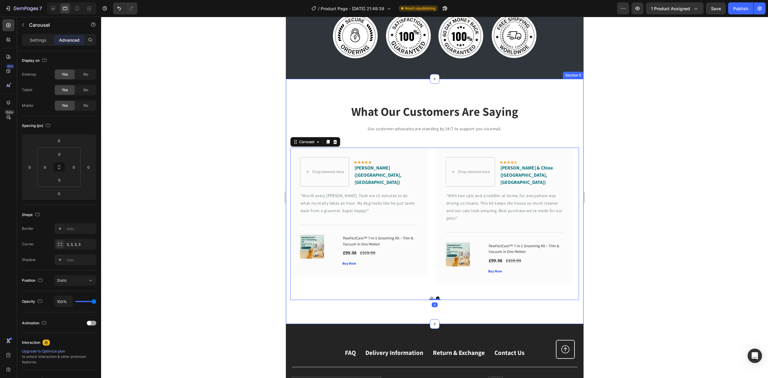
click at [473, 306] on div "What Our Customers Are Saying Heading Our customer advocates are standing by 24…" at bounding box center [435, 201] width 298 height 245
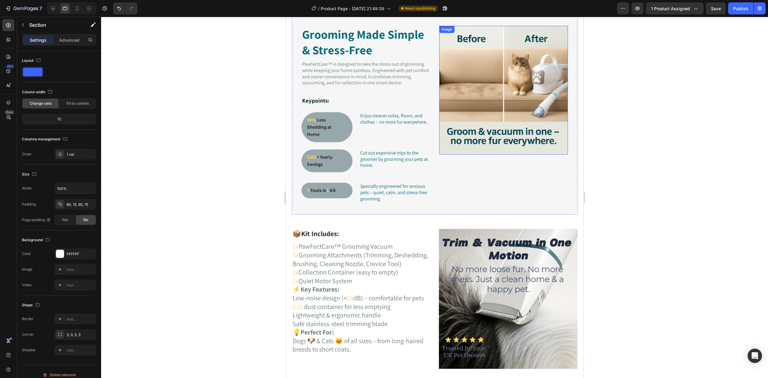
scroll to position [84, 0]
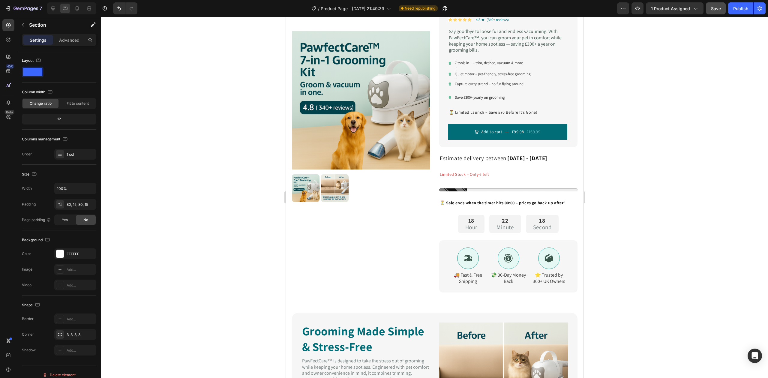
drag, startPoint x: 710, startPoint y: 16, endPoint x: 714, endPoint y: 10, distance: 7.0
click at [711, 15] on div "7 Version history / Product Page - [DATE] 21:49:39 Need republishing Preview 1 …" at bounding box center [384, 8] width 768 height 17
click at [714, 9] on span "Save" at bounding box center [716, 8] width 10 height 5
click at [737, 13] on button "Publish" at bounding box center [740, 8] width 25 height 12
